Goal: Understand process/instructions

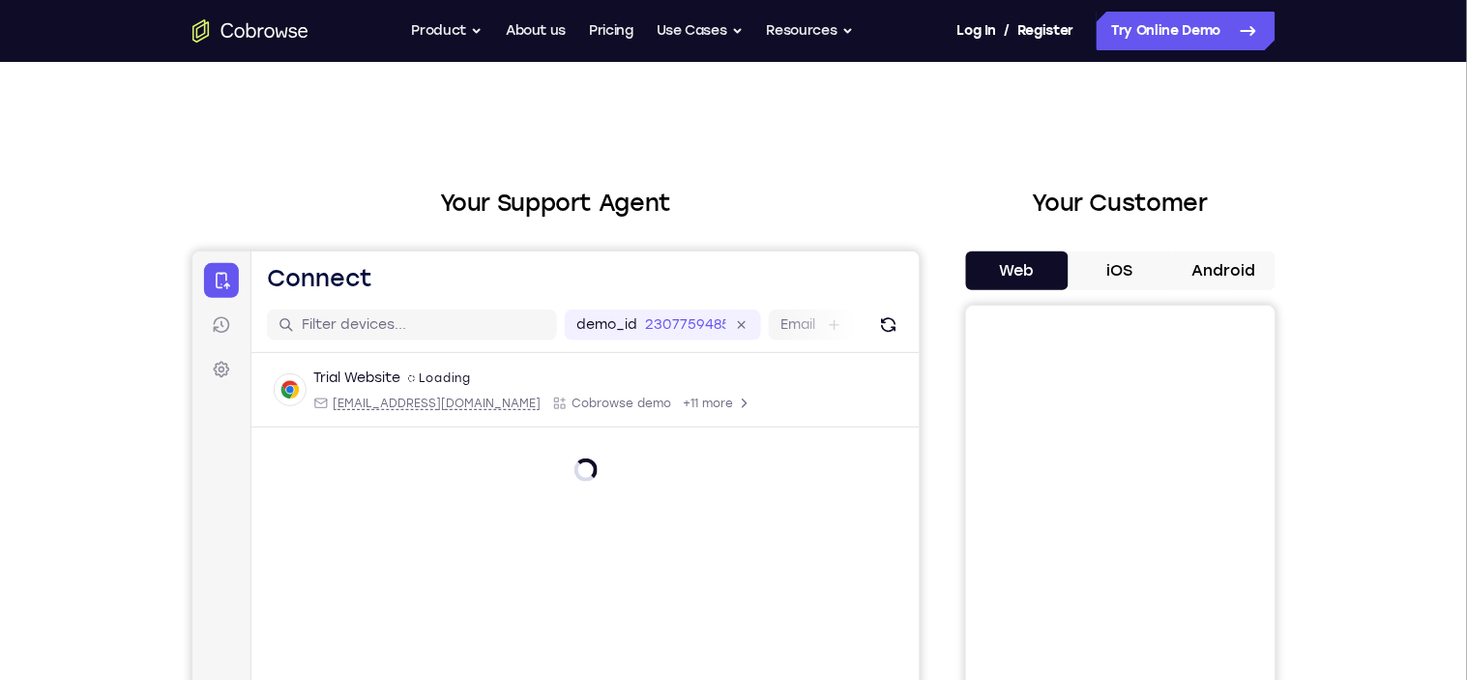
click at [1249, 254] on button "Android" at bounding box center [1223, 270] width 103 height 39
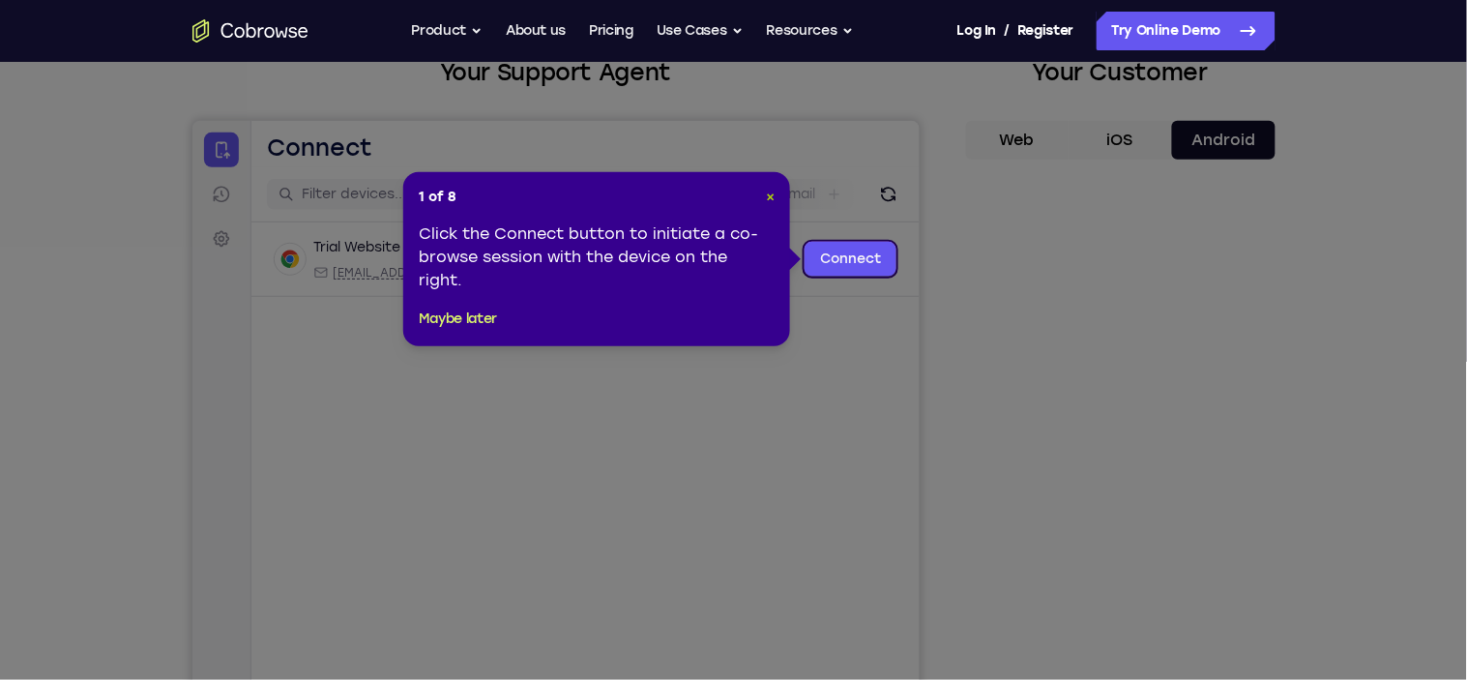
click at [769, 194] on span "×" at bounding box center [770, 197] width 9 height 16
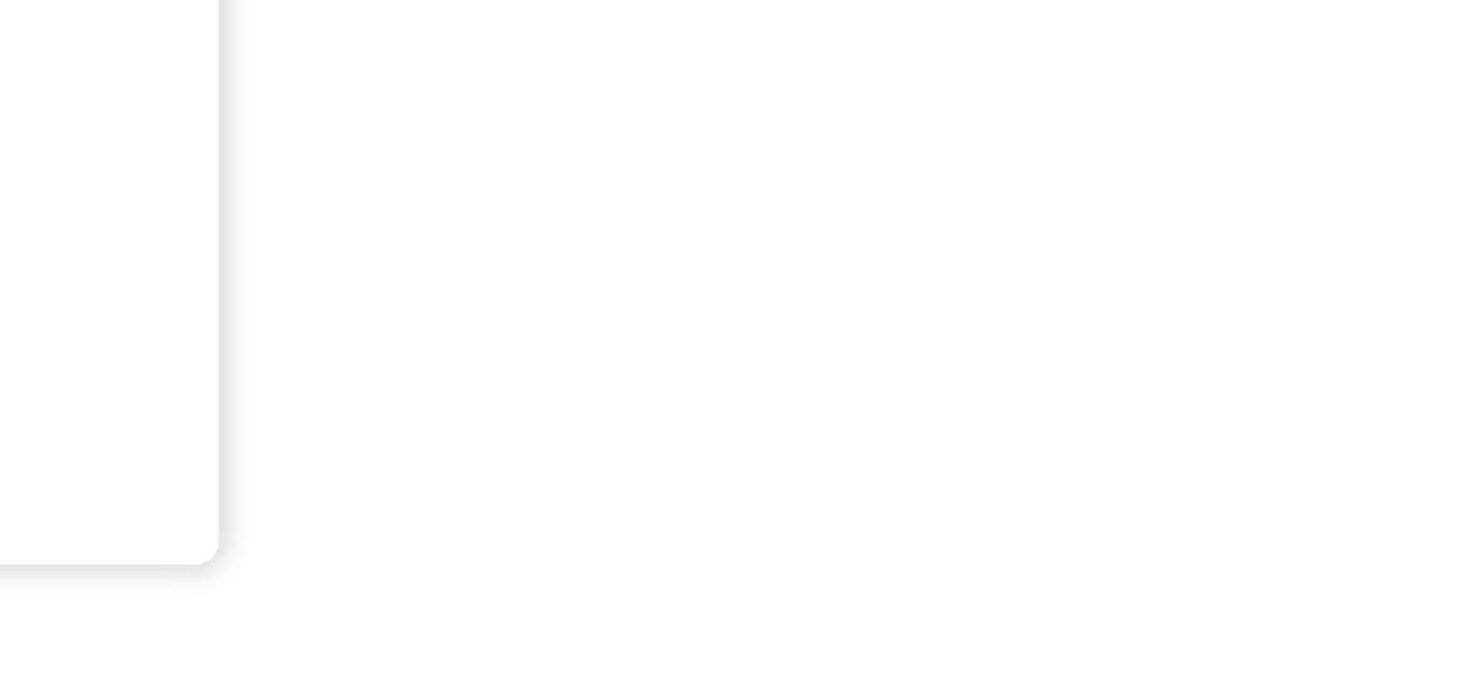
scroll to position [269, 0]
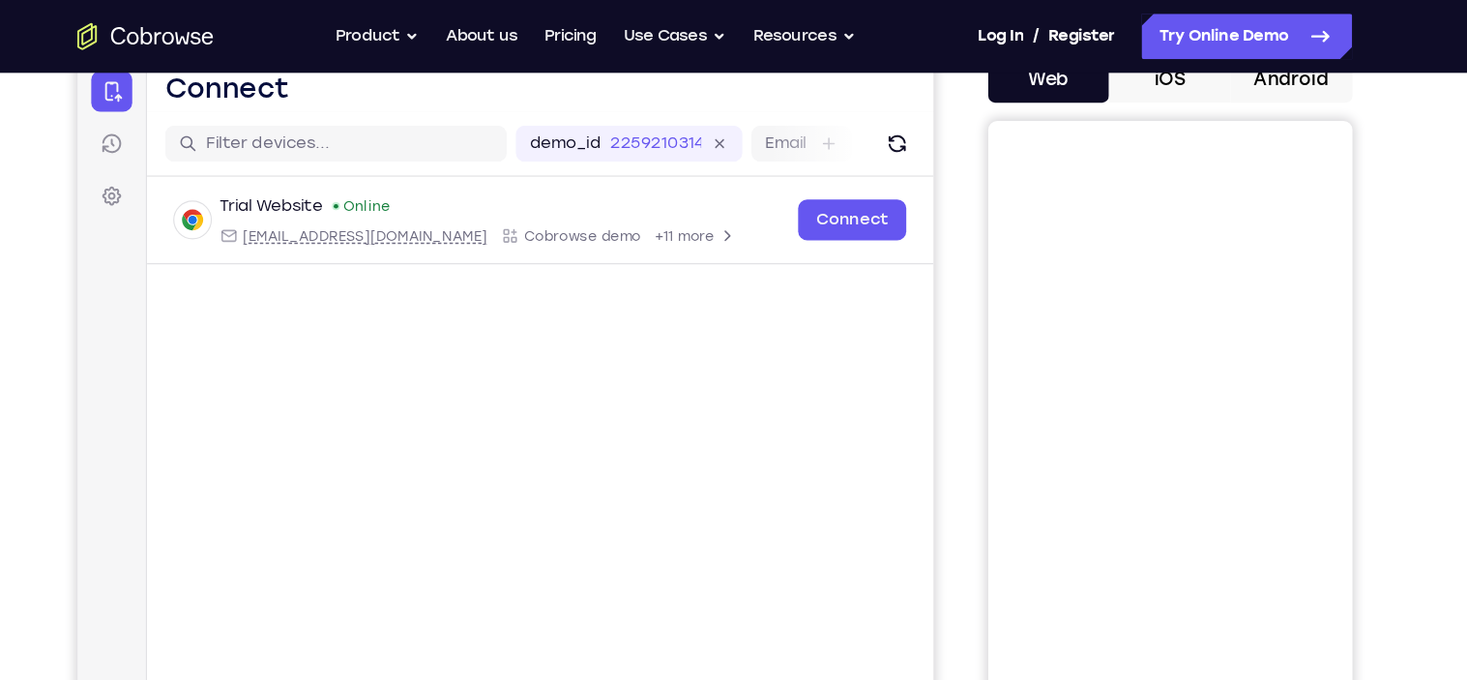
click at [1252, 82] on button "Android" at bounding box center [1223, 67] width 103 height 39
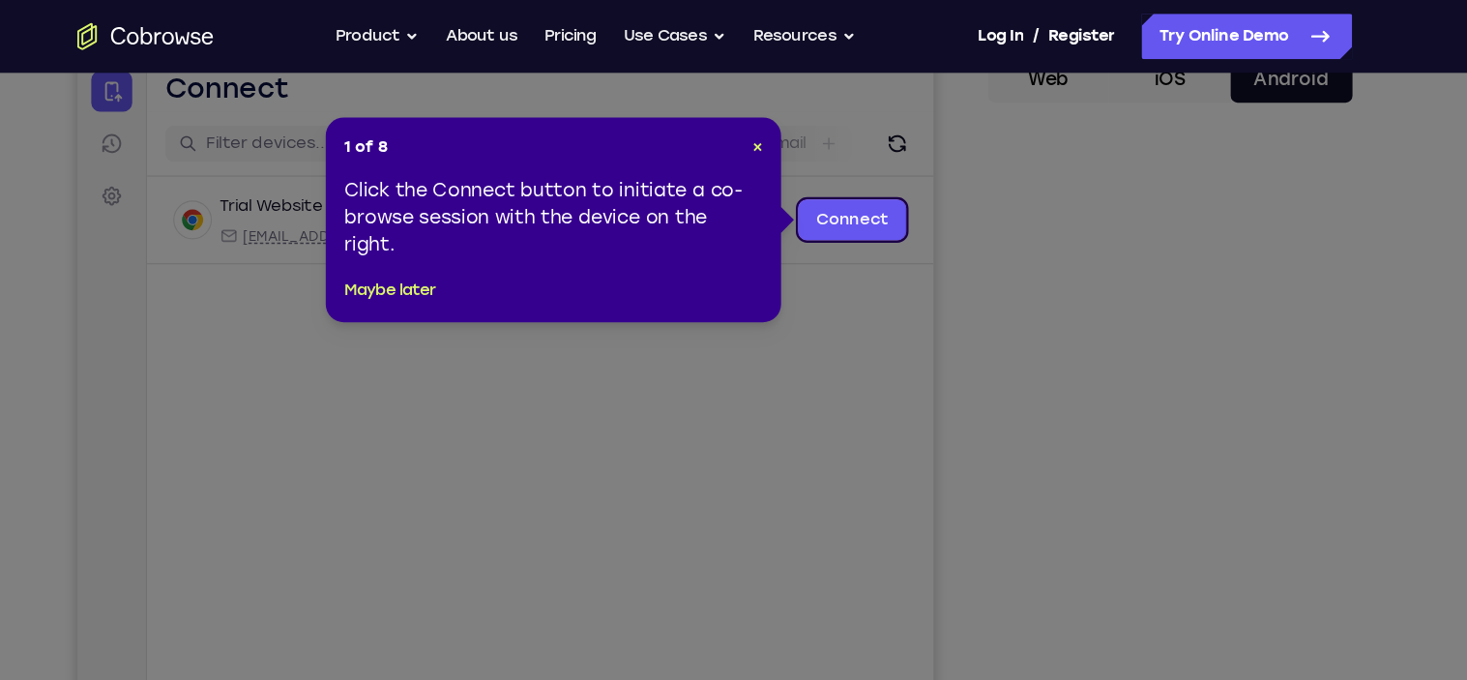
click at [1163, 428] on icon at bounding box center [733, 340] width 1467 height 680
click at [764, 146] on div "1 of 8 × Click the Connect button to initiate a co-browse session with the devi…" at bounding box center [596, 187] width 387 height 174
click at [770, 128] on span "×" at bounding box center [770, 124] width 9 height 16
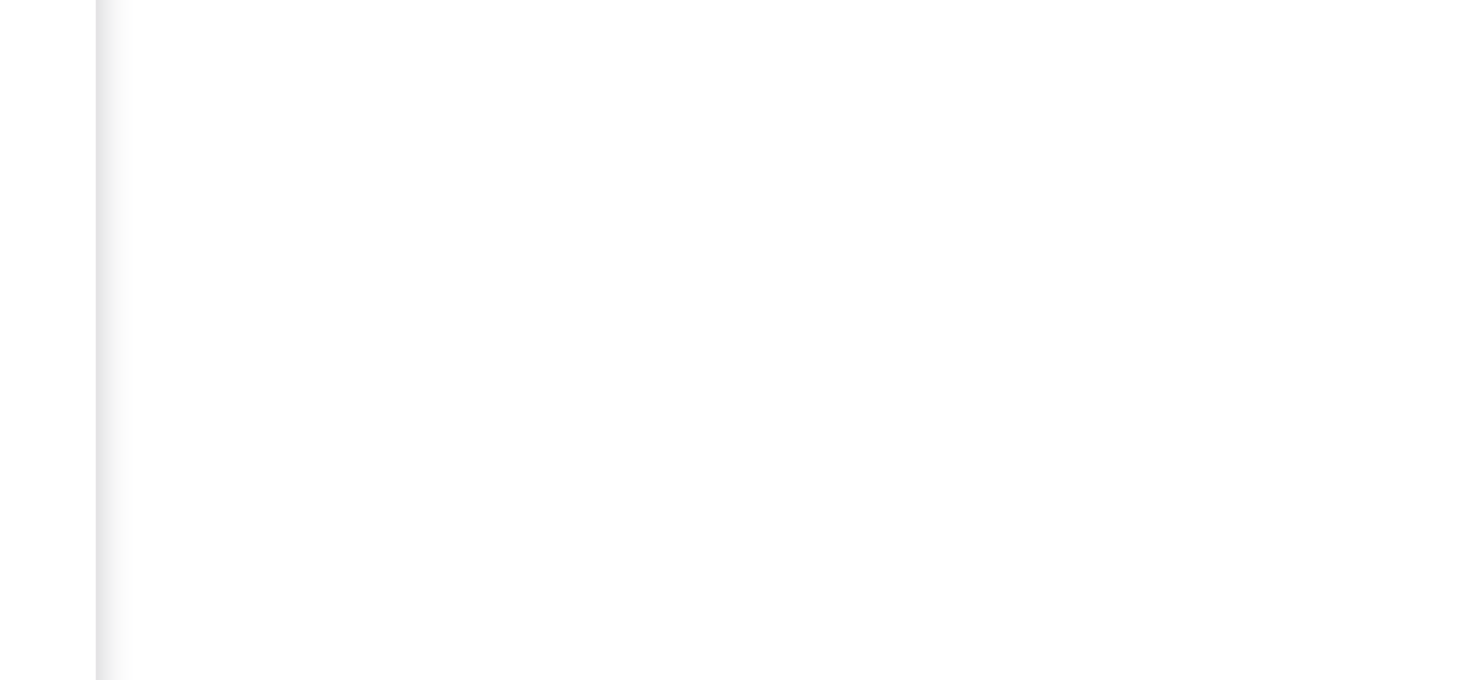
scroll to position [281, 0]
click at [1279, 394] on div "Your Support Agent Your Customer Web iOS Android Next Steps We’d be happy to gi…" at bounding box center [734, 418] width 1238 height 1276
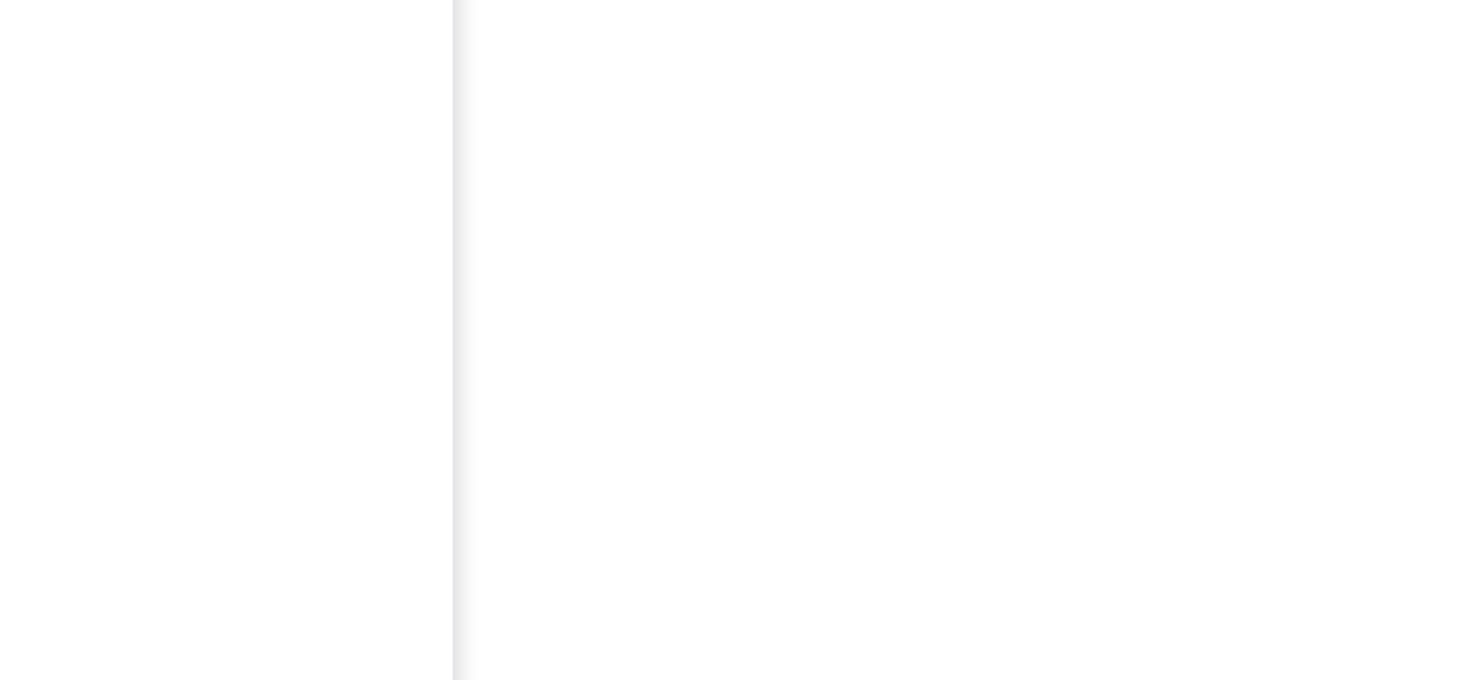
scroll to position [344, 0]
